Goal: Check status: Check status

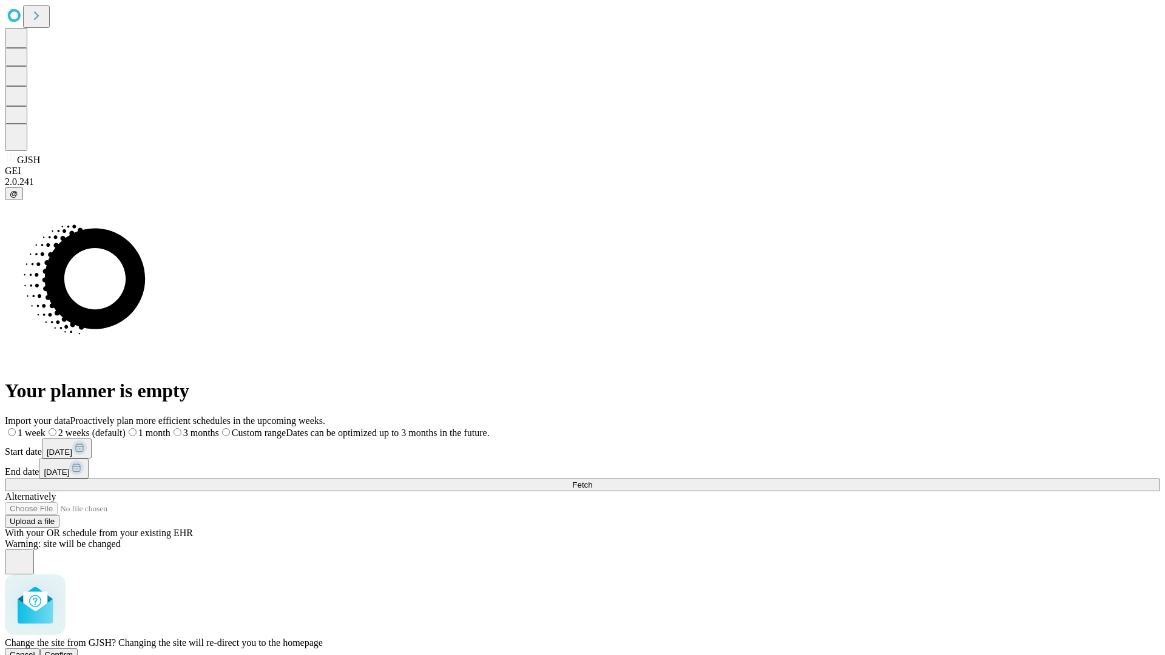
click at [73, 650] on span "Confirm" at bounding box center [59, 654] width 29 height 9
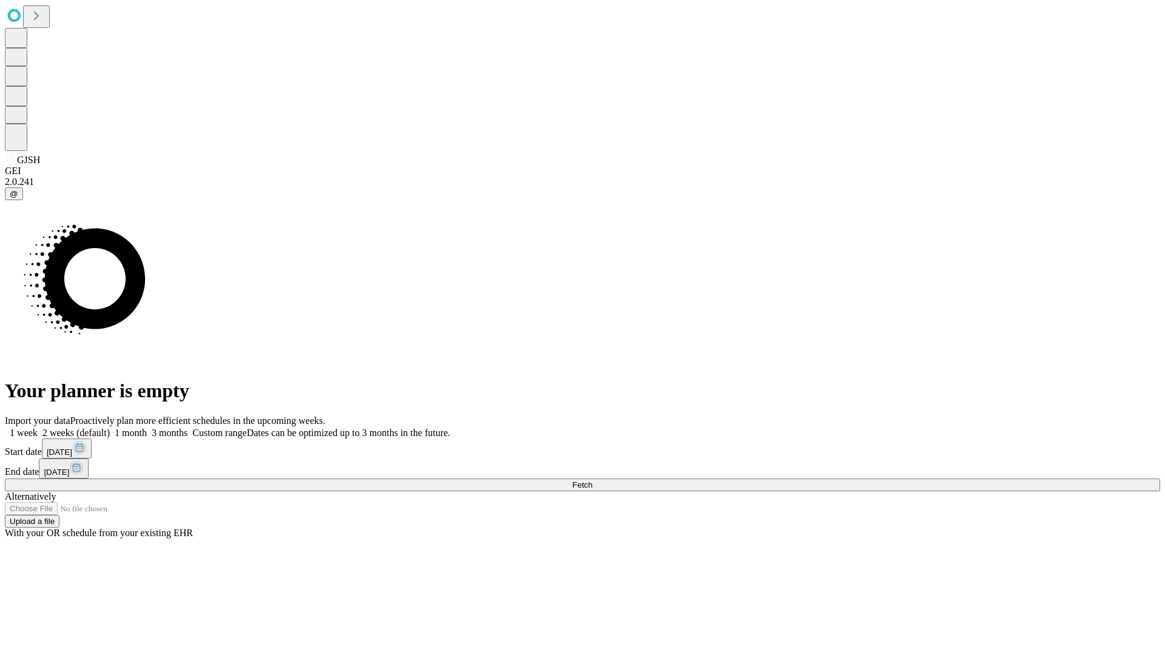
click at [110, 428] on label "2 weeks (default)" at bounding box center [74, 433] width 72 height 10
click at [592, 480] on span "Fetch" at bounding box center [582, 484] width 20 height 9
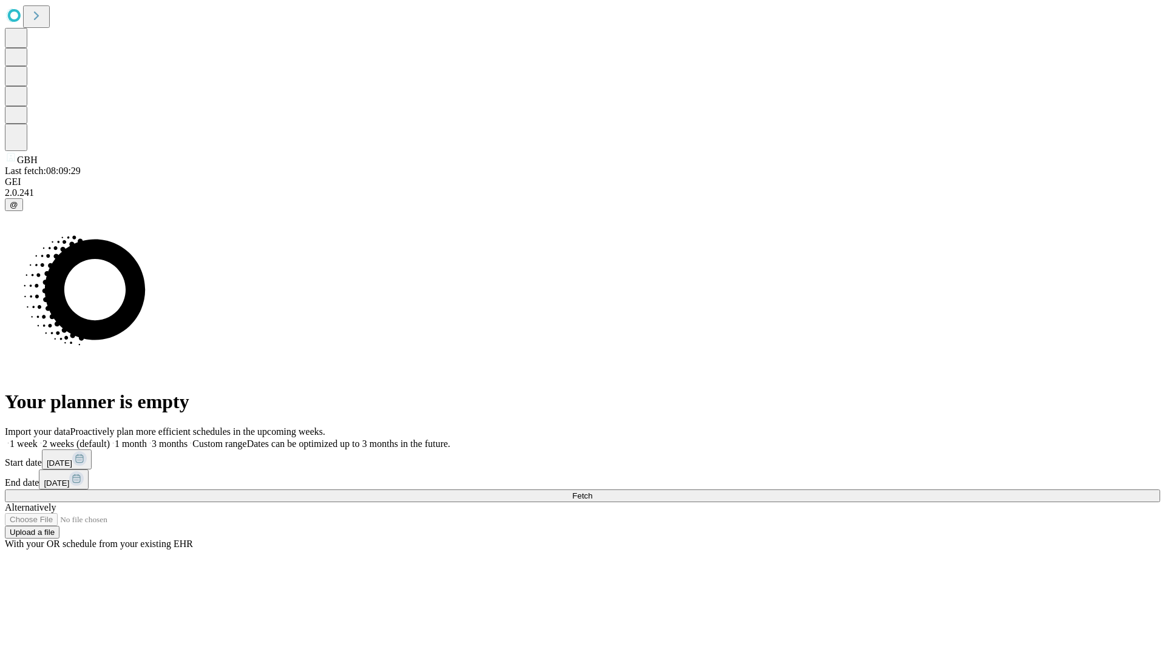
click at [592, 491] on span "Fetch" at bounding box center [582, 495] width 20 height 9
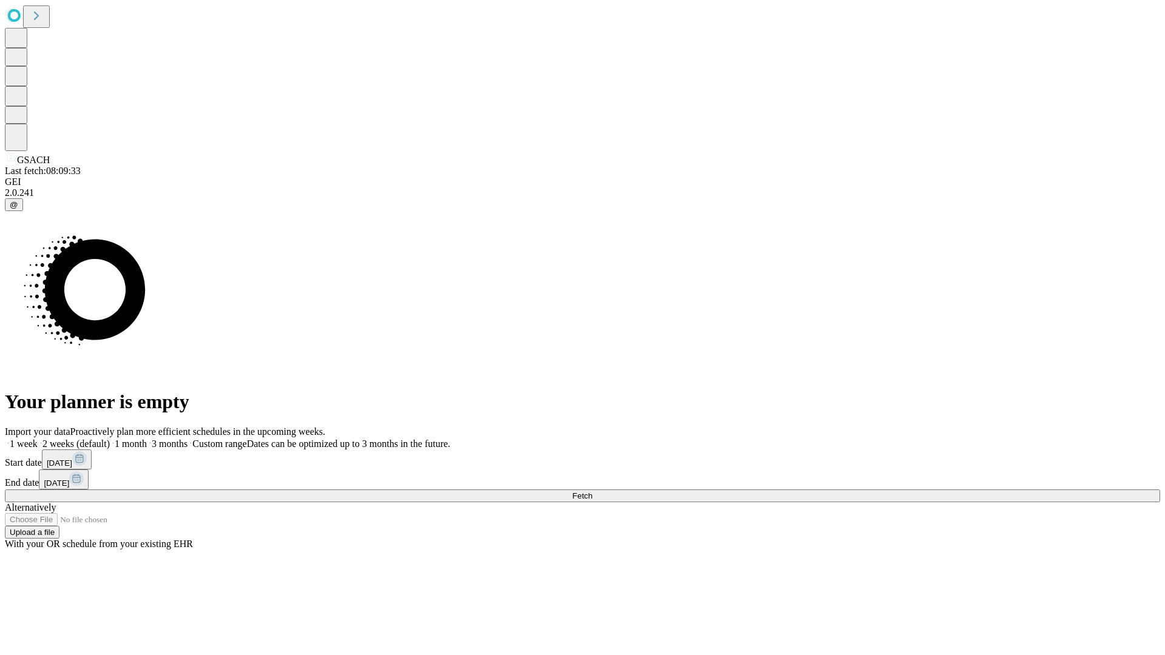
click at [110, 439] on label "2 weeks (default)" at bounding box center [74, 444] width 72 height 10
click at [592, 491] on span "Fetch" at bounding box center [582, 495] width 20 height 9
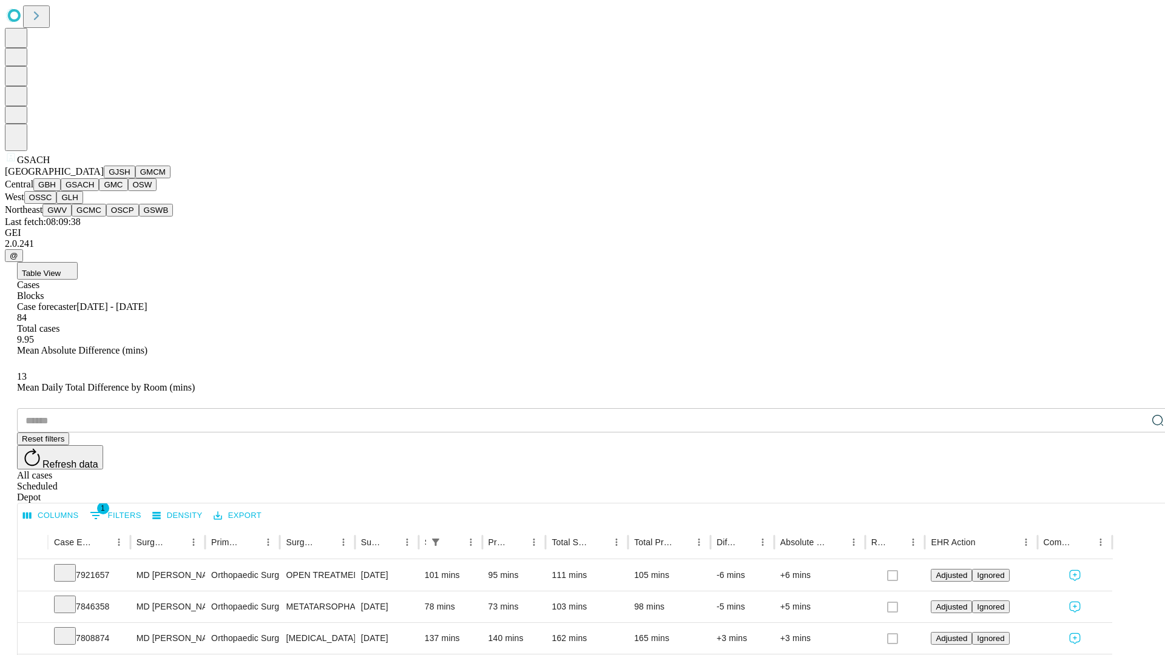
click at [99, 191] on button "GMC" at bounding box center [113, 184] width 29 height 13
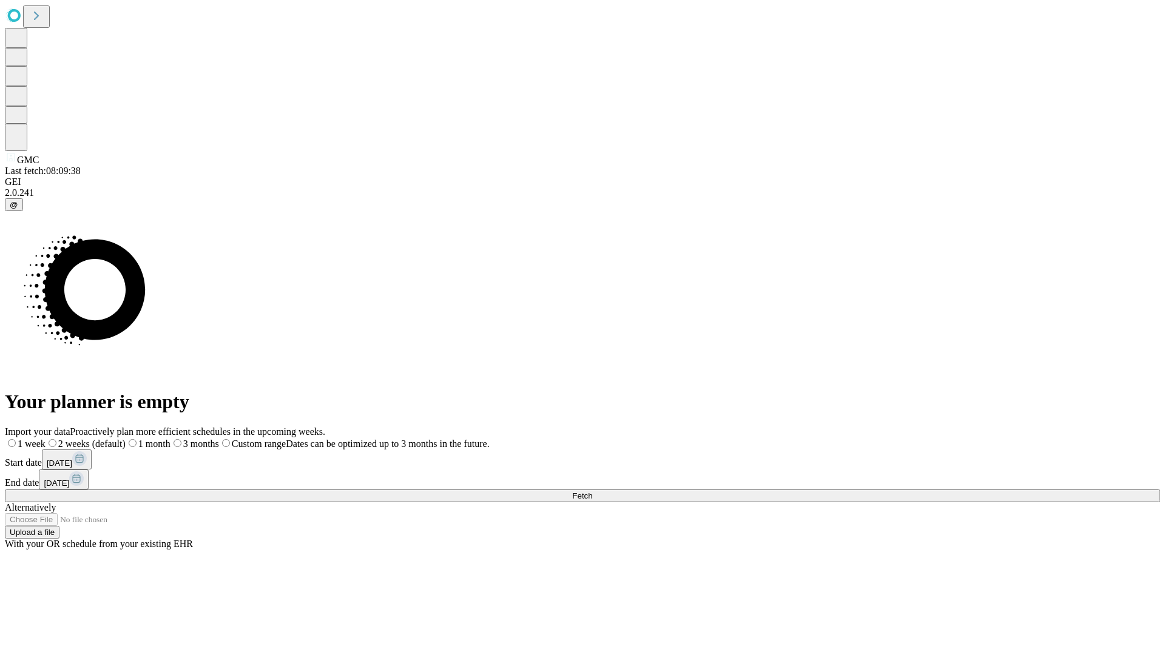
click at [126, 439] on label "2 weeks (default)" at bounding box center [85, 444] width 80 height 10
click at [592, 491] on span "Fetch" at bounding box center [582, 495] width 20 height 9
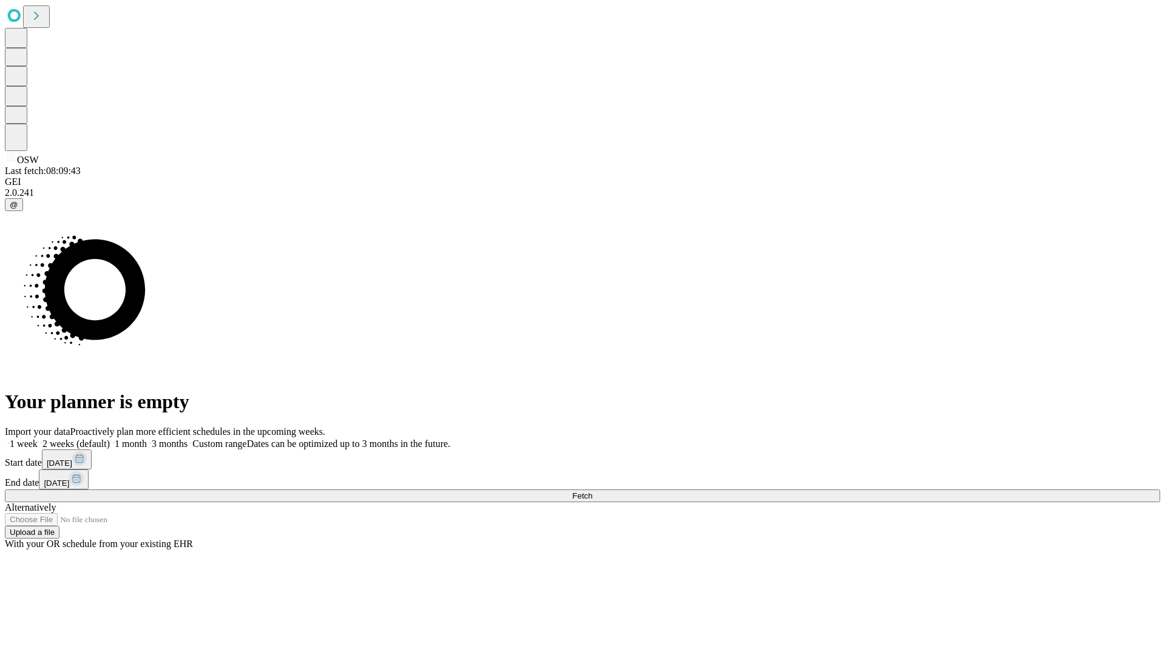
click at [592, 491] on span "Fetch" at bounding box center [582, 495] width 20 height 9
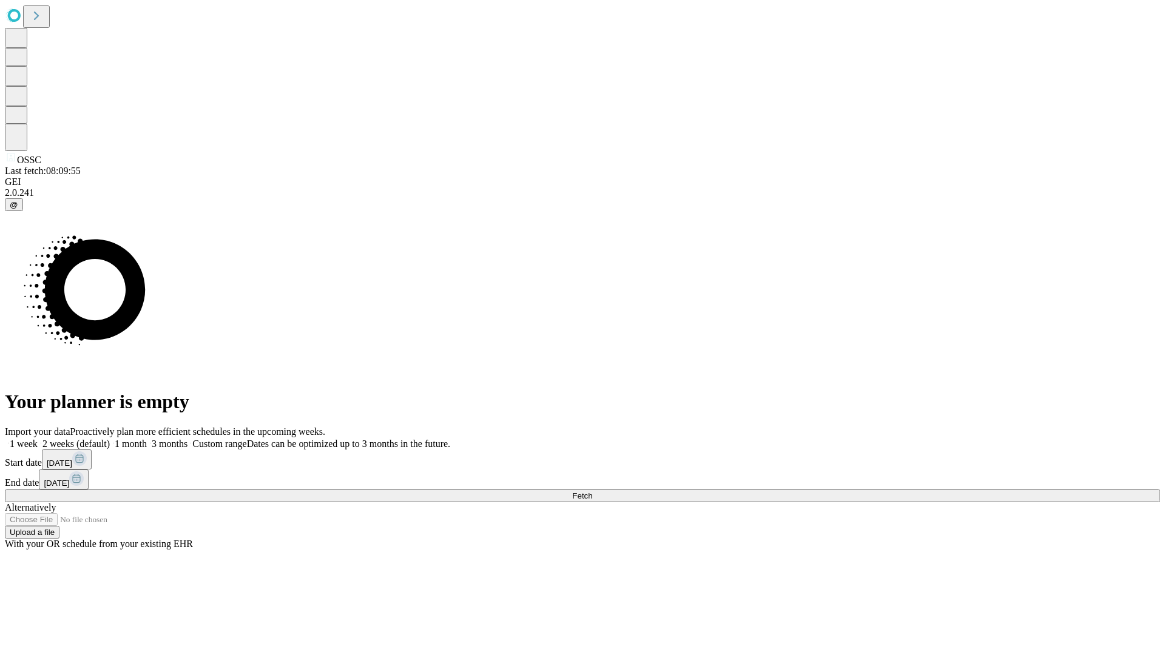
click at [110, 439] on label "2 weeks (default)" at bounding box center [74, 444] width 72 height 10
click at [592, 491] on span "Fetch" at bounding box center [582, 495] width 20 height 9
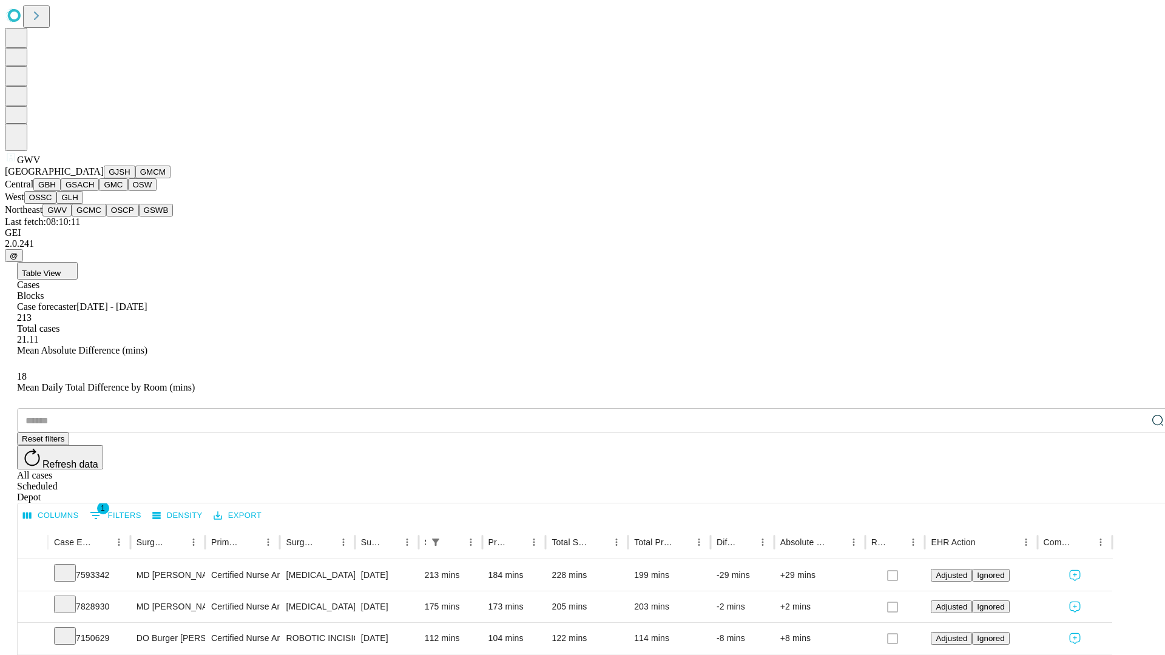
click at [94, 217] on button "GCMC" at bounding box center [89, 210] width 35 height 13
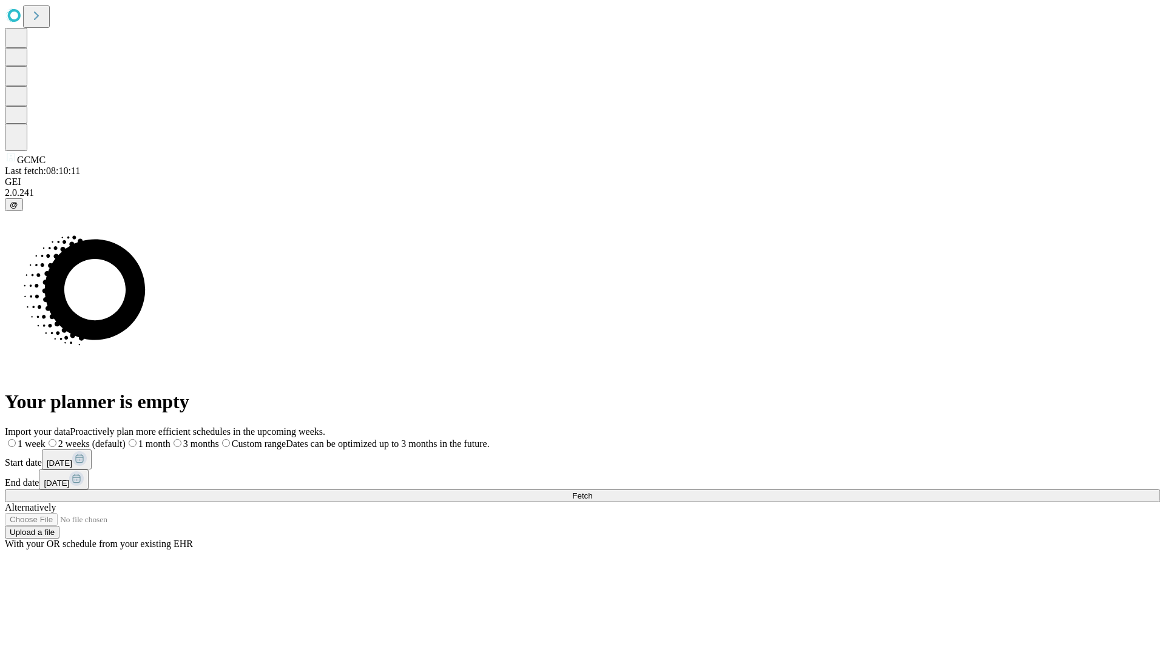
click at [126, 439] on label "2 weeks (default)" at bounding box center [85, 444] width 80 height 10
click at [592, 491] on span "Fetch" at bounding box center [582, 495] width 20 height 9
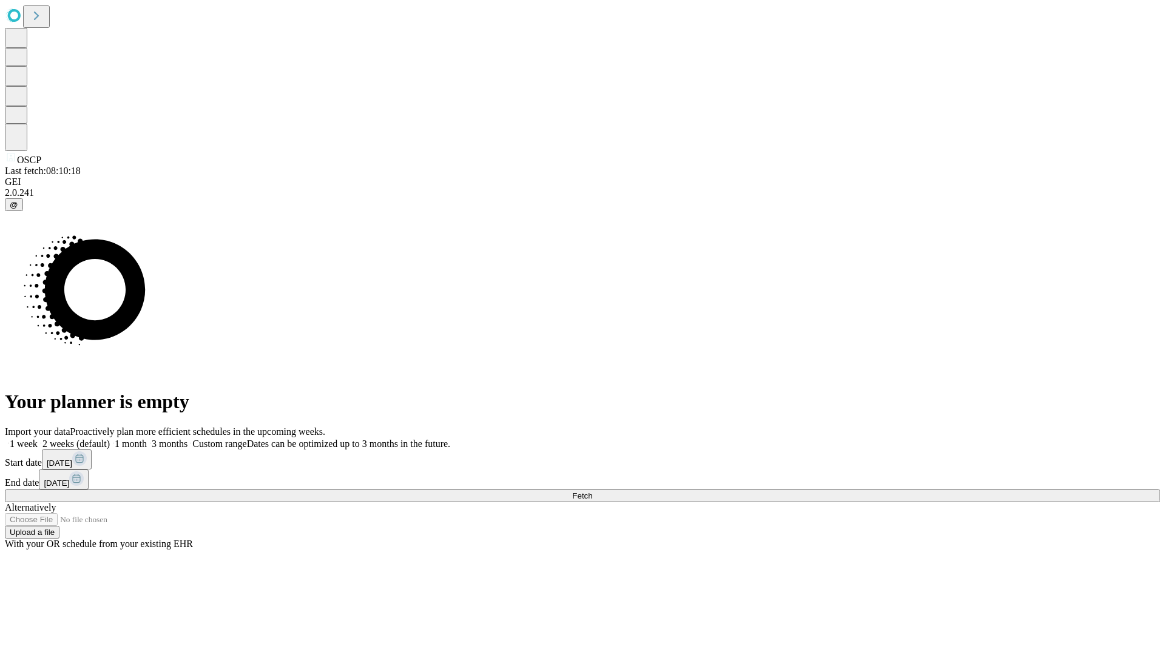
click at [592, 491] on span "Fetch" at bounding box center [582, 495] width 20 height 9
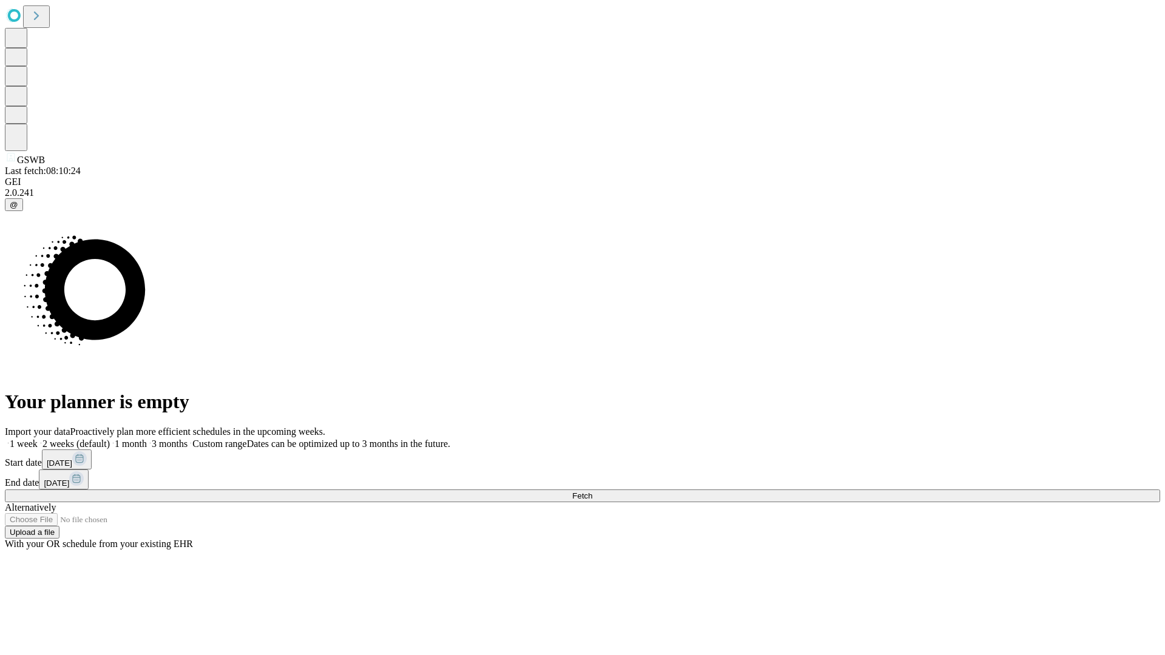
click at [110, 439] on label "2 weeks (default)" at bounding box center [74, 444] width 72 height 10
click at [592, 491] on span "Fetch" at bounding box center [582, 495] width 20 height 9
